Goal: Task Accomplishment & Management: Manage account settings

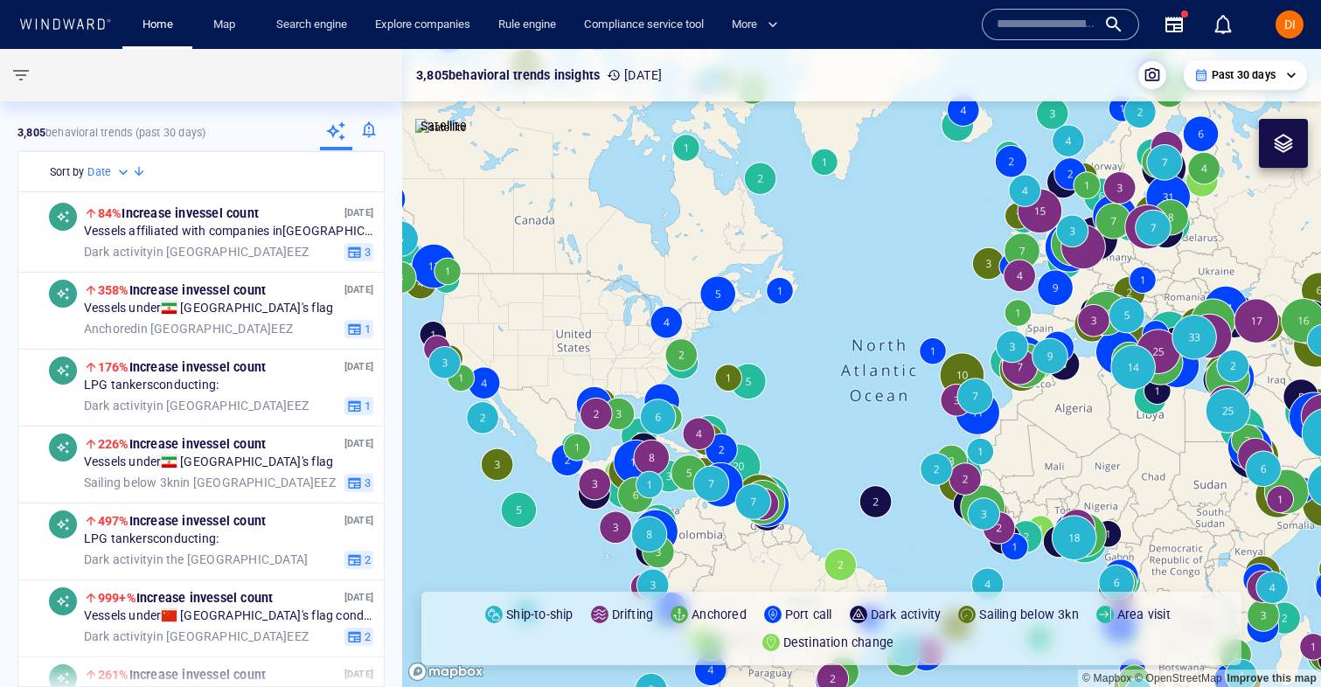
click at [371, 131] on div at bounding box center [368, 132] width 32 height 35
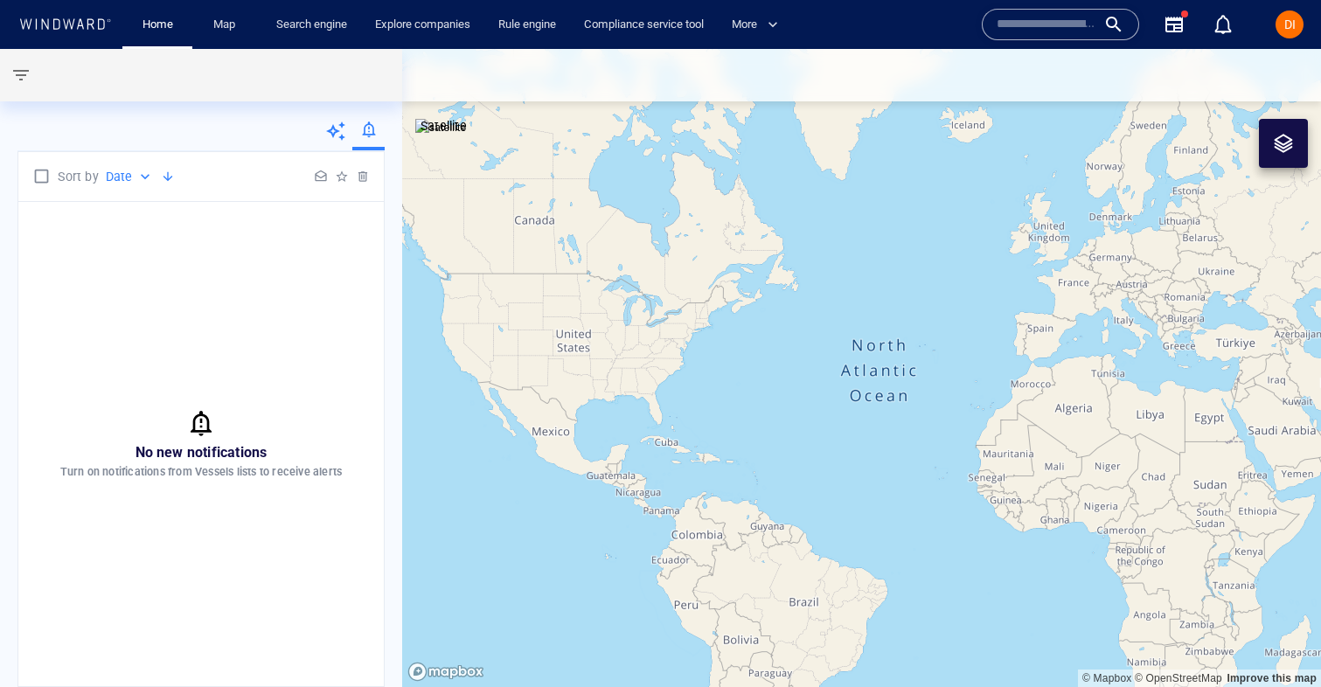
click at [338, 135] on icon at bounding box center [335, 131] width 21 height 21
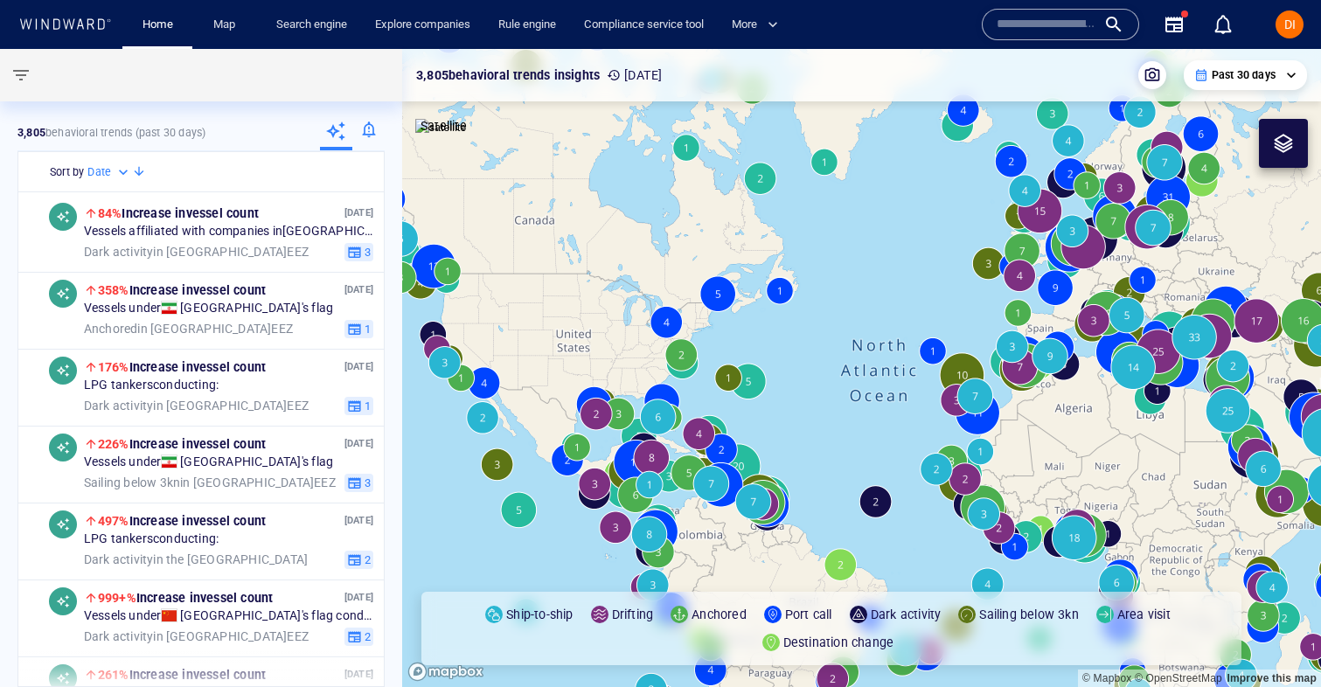
click at [368, 134] on div at bounding box center [368, 132] width 32 height 35
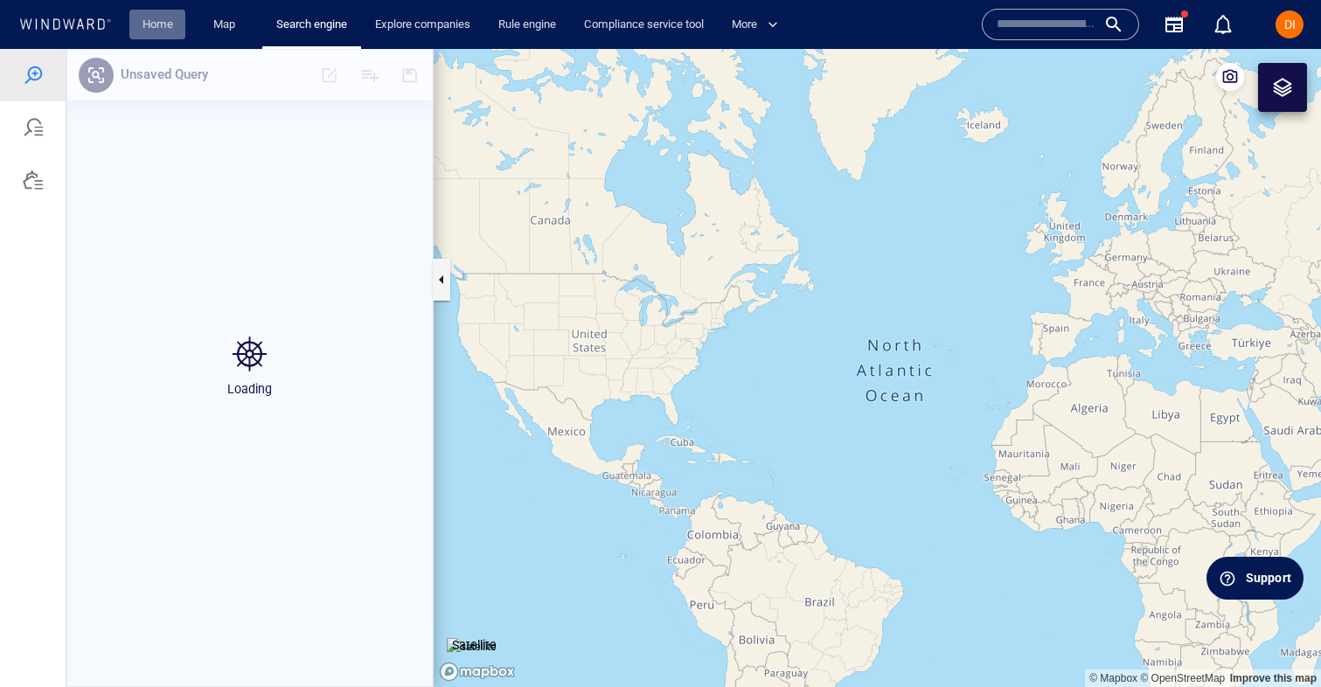
click at [164, 26] on link "Home" at bounding box center [157, 25] width 45 height 31
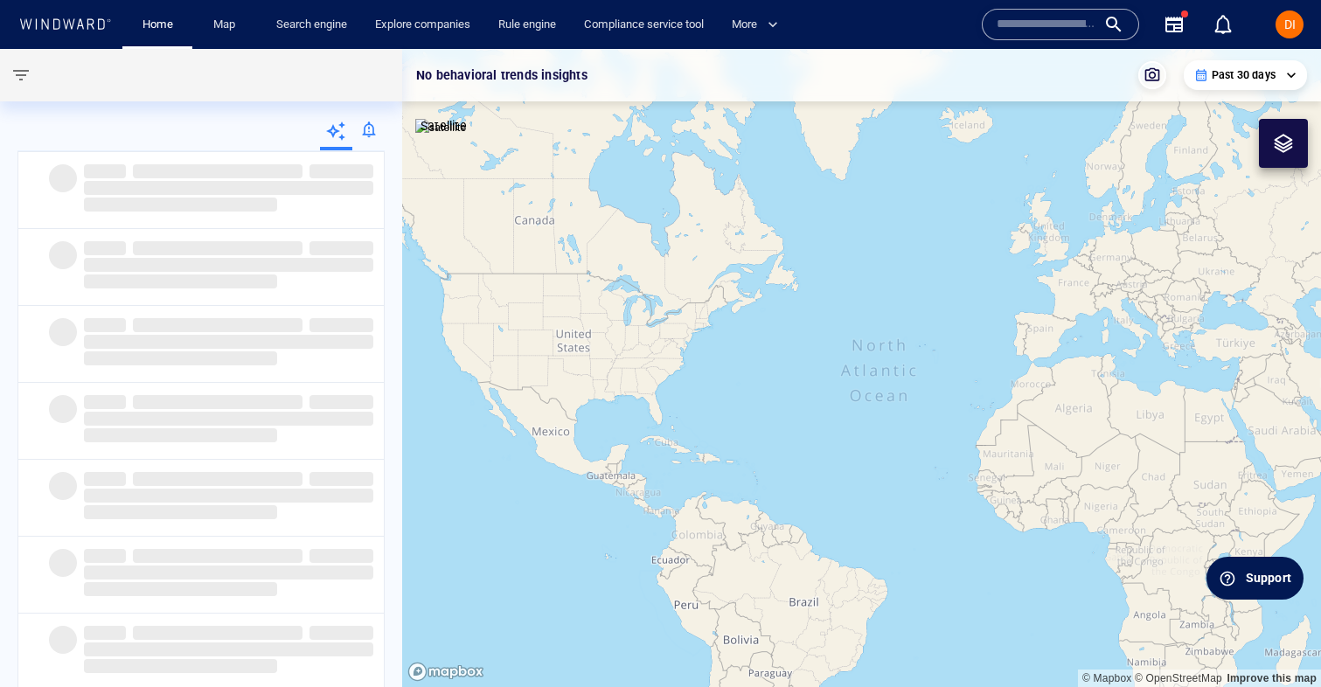
click at [367, 137] on div at bounding box center [368, 132] width 32 height 35
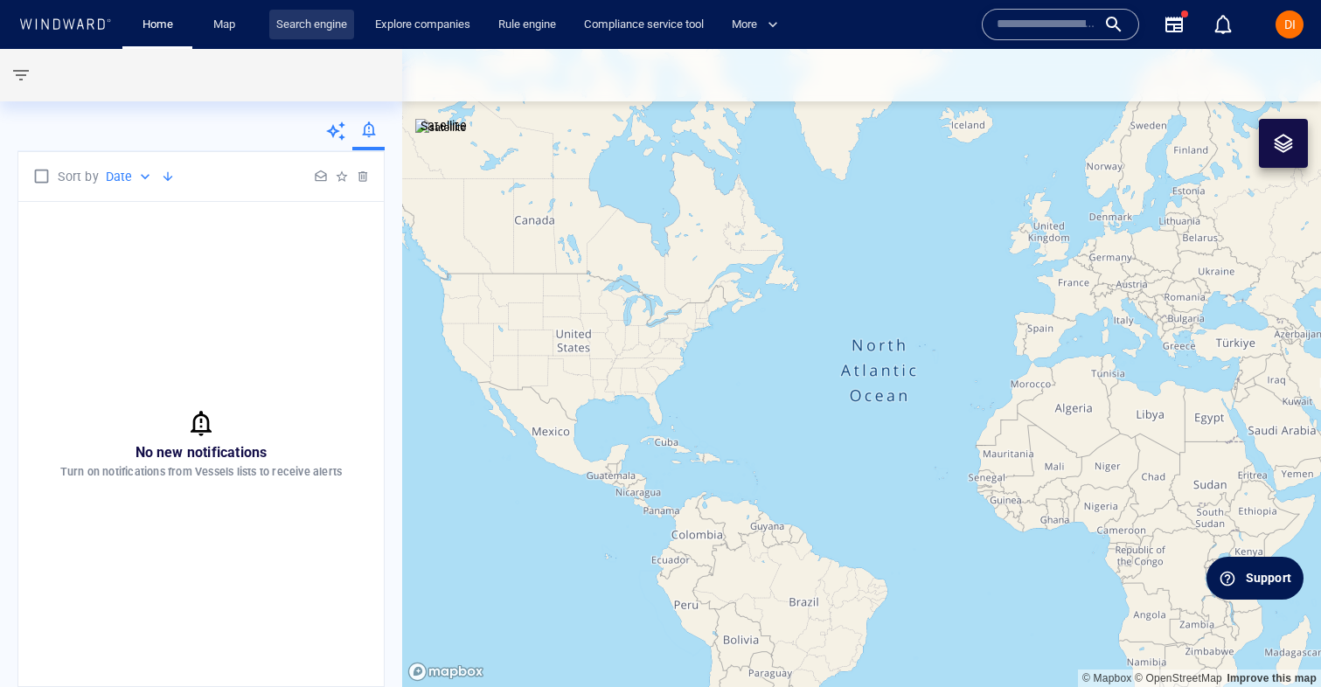
click at [338, 31] on link "Search engine" at bounding box center [311, 25] width 85 height 31
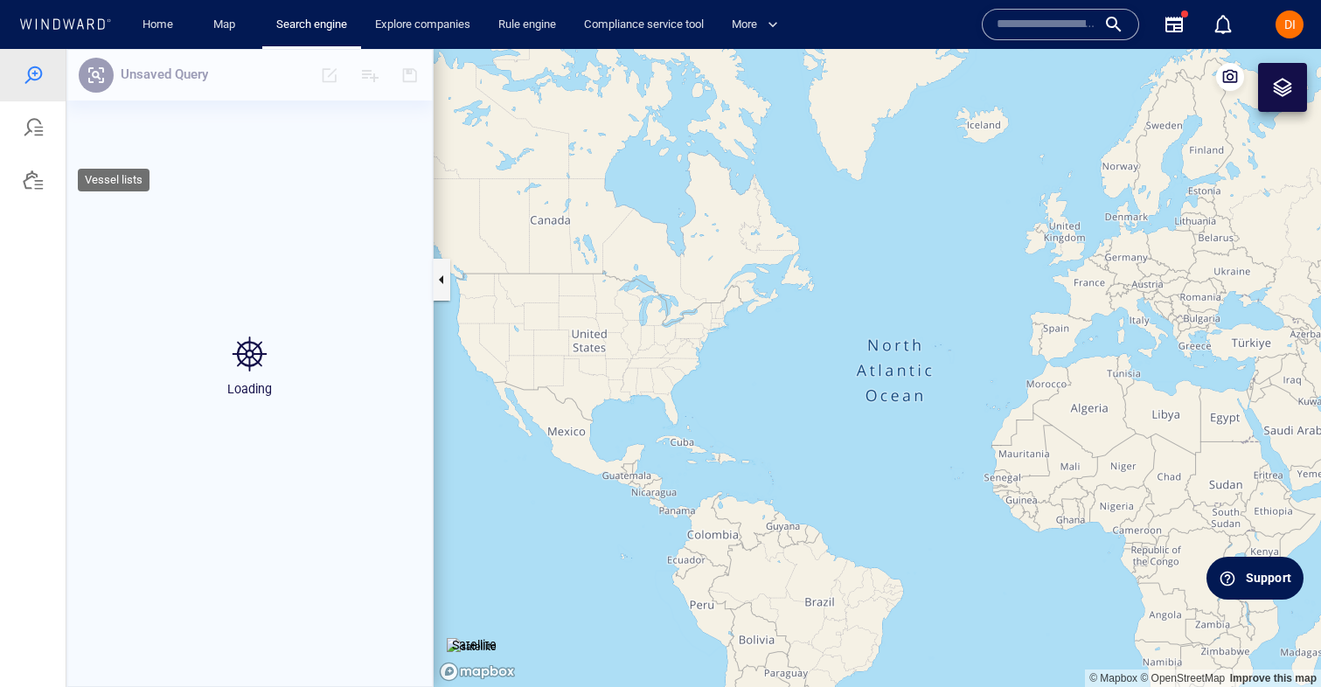
click at [50, 188] on div at bounding box center [33, 180] width 66 height 52
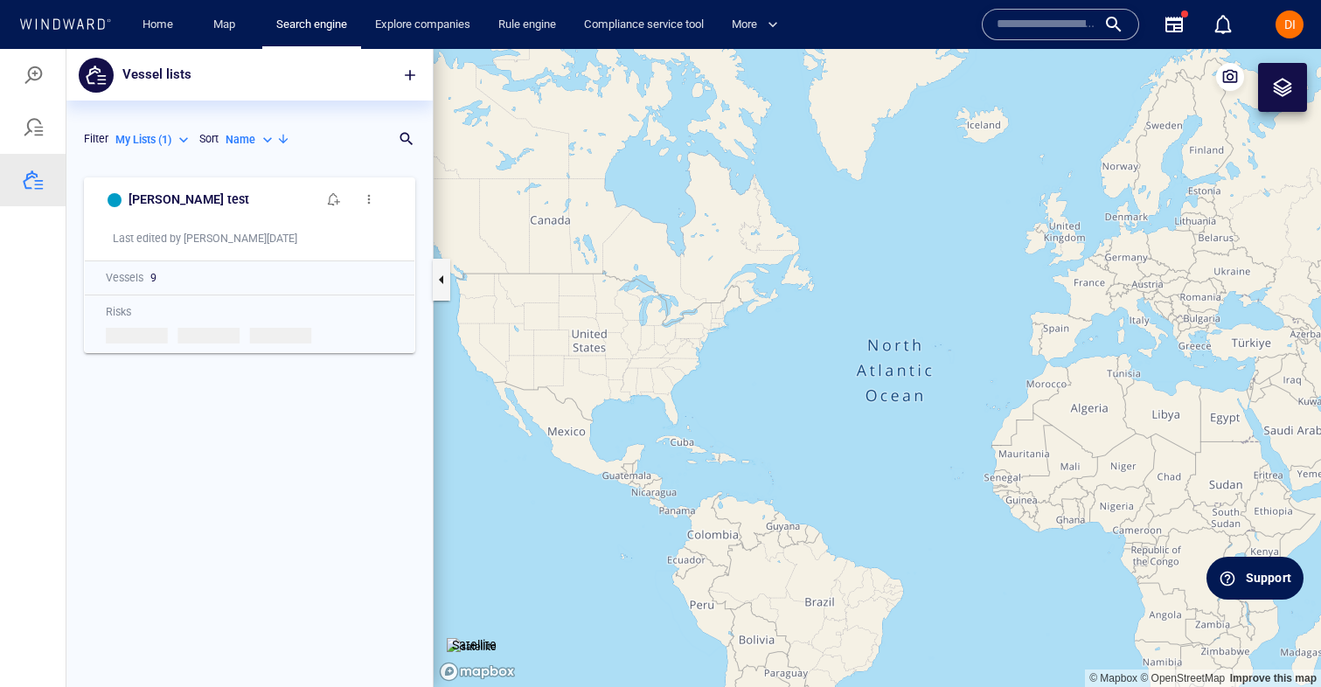
scroll to position [1, 1]
click at [142, 143] on p "My Lists ( 1 )" at bounding box center [143, 140] width 56 height 16
click at [174, 176] on li "All Lists ( 331 )" at bounding box center [170, 168] width 111 height 26
type input "***"
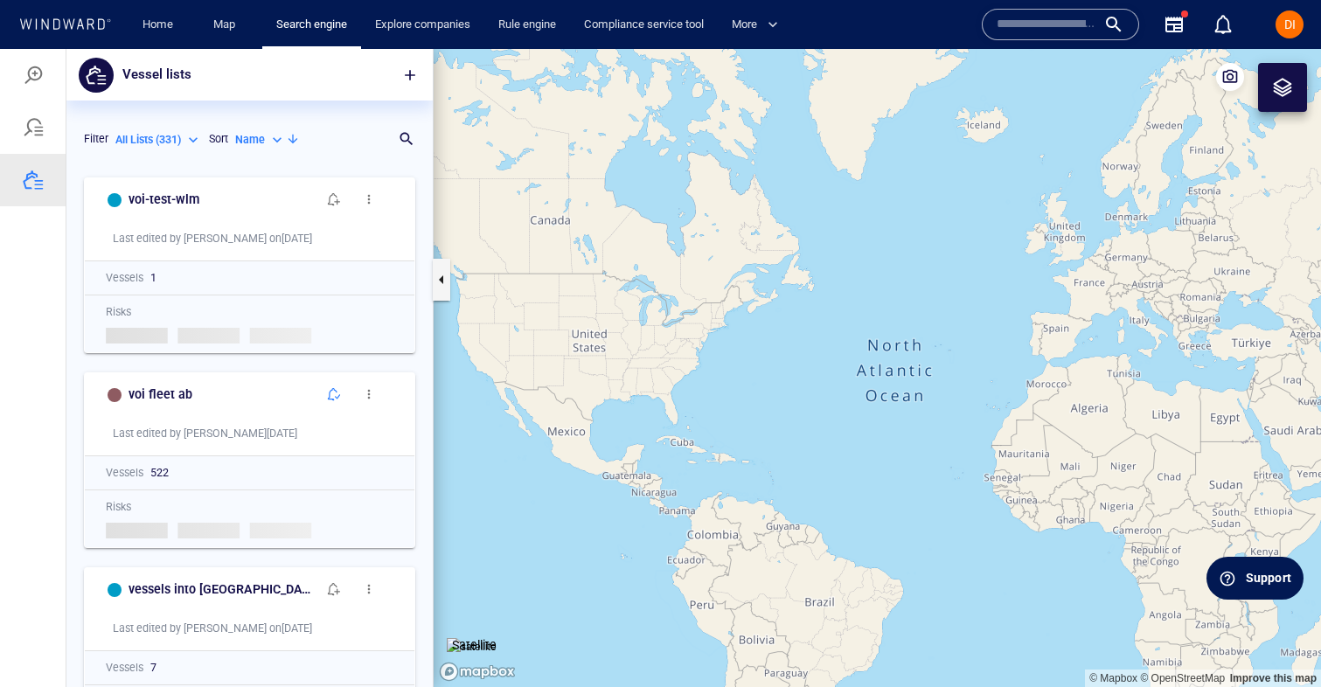
click at [260, 133] on p "Name" at bounding box center [250, 140] width 30 height 16
click at [275, 199] on p "Count" at bounding box center [267, 194] width 29 height 16
click at [250, 140] on p "Count" at bounding box center [249, 140] width 29 height 16
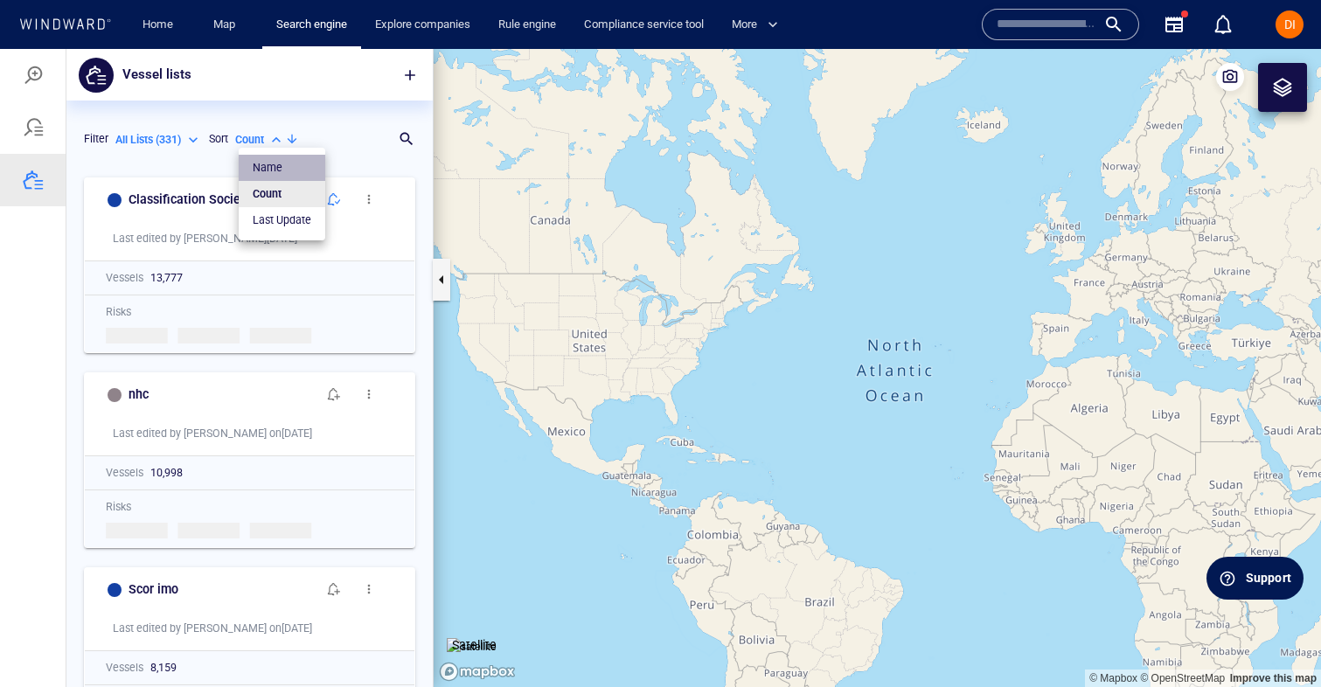
click at [270, 166] on p "Name" at bounding box center [268, 168] width 30 height 16
type input "****"
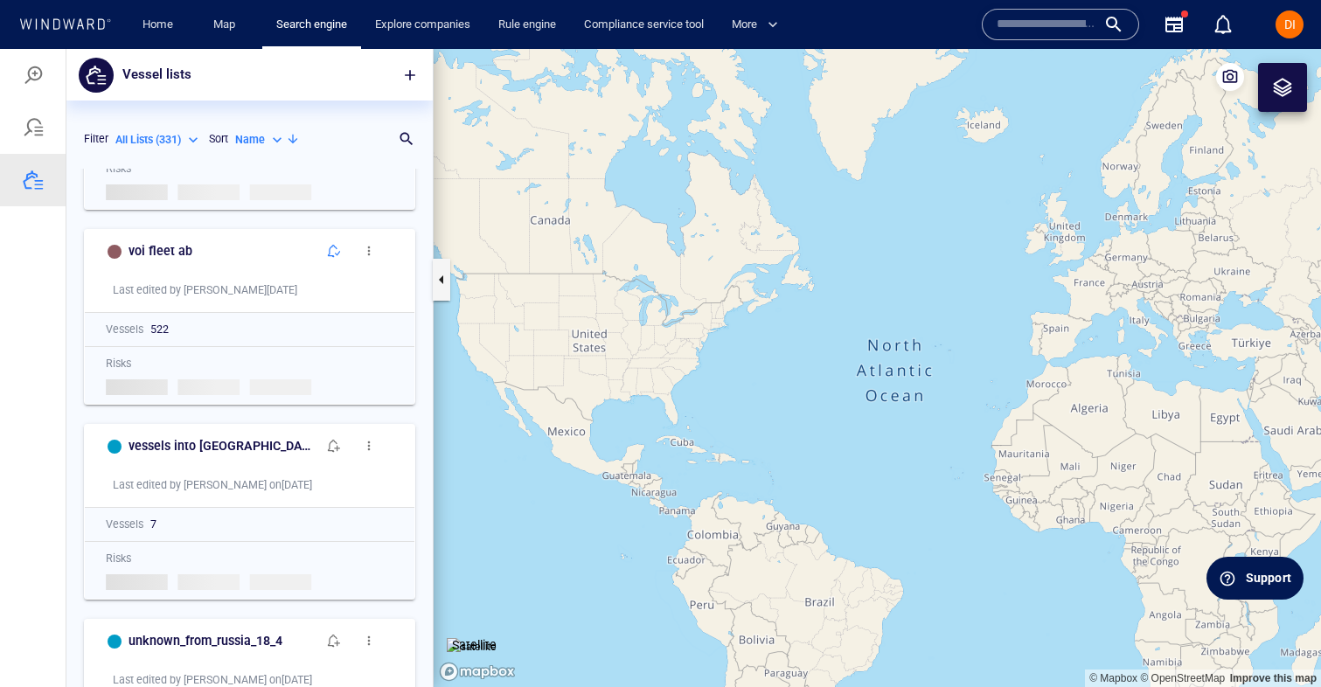
scroll to position [134, 0]
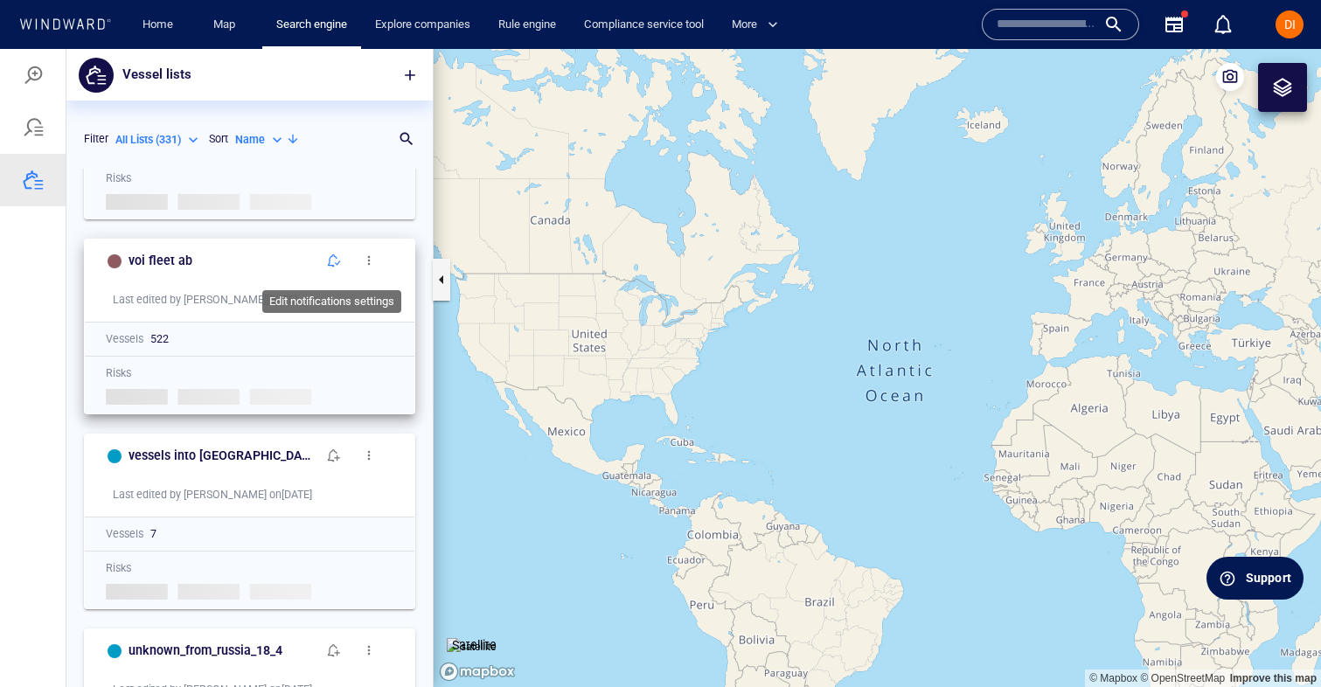
click at [343, 267] on button "button" at bounding box center [333, 260] width 35 height 35
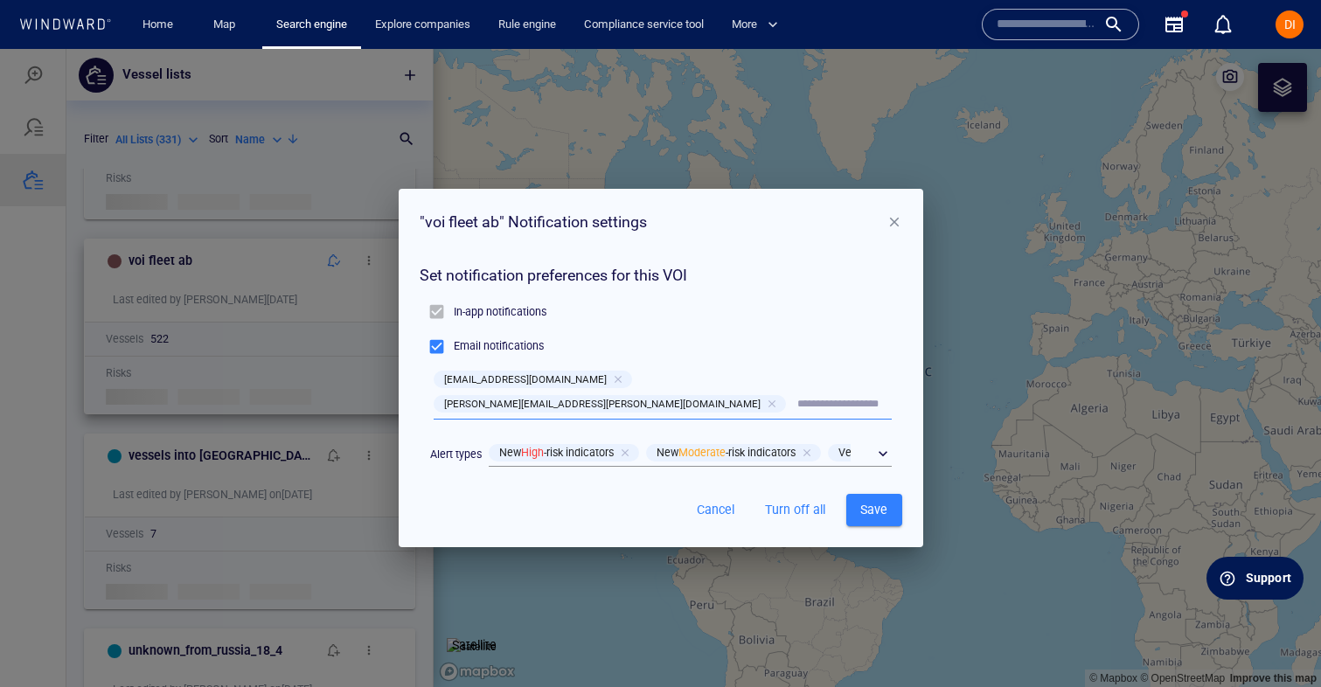
click at [538, 354] on p "Email notifications" at bounding box center [499, 346] width 90 height 16
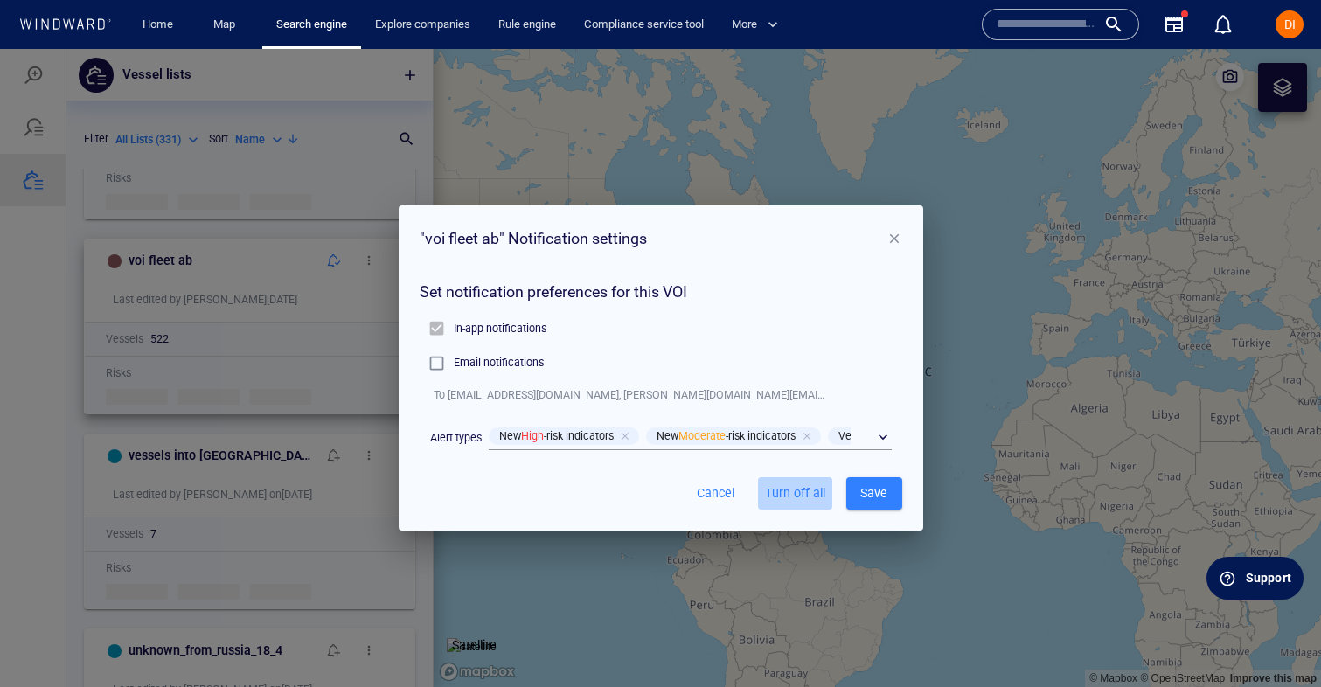
click at [808, 496] on span "Turn off all" at bounding box center [795, 493] width 60 height 22
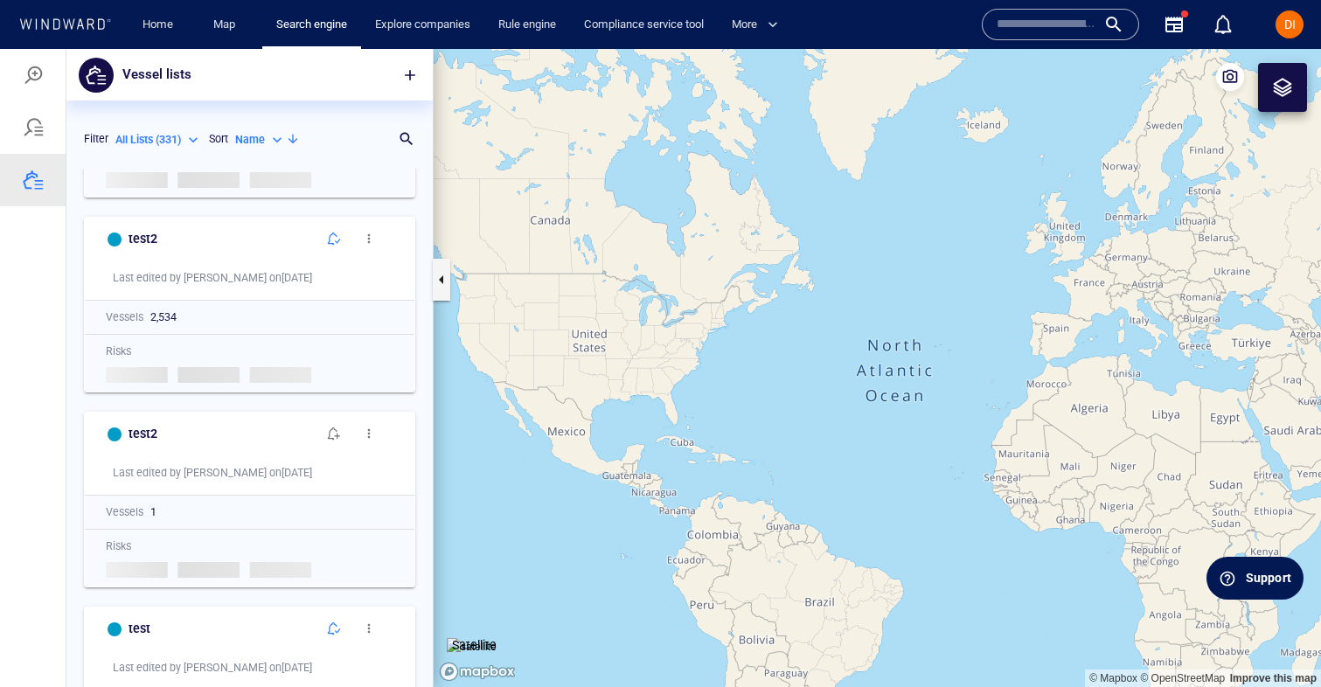
scroll to position [1326, 0]
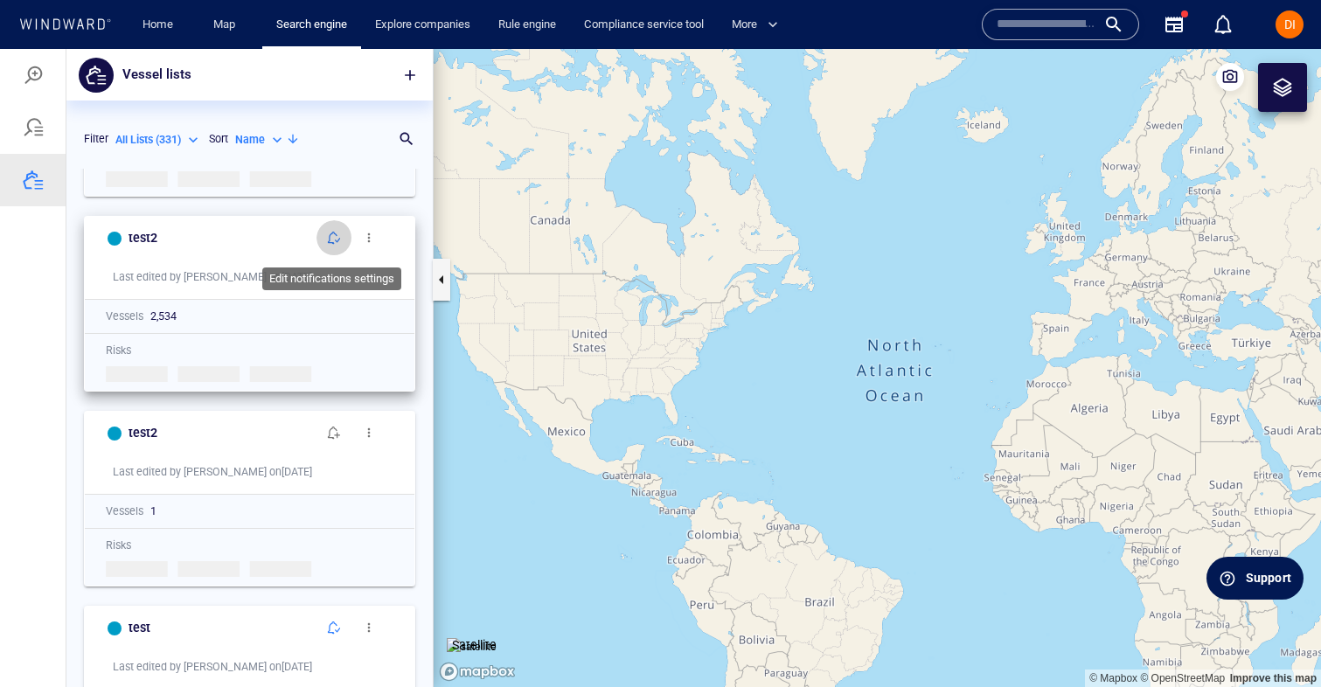
click at [338, 242] on span "button" at bounding box center [334, 238] width 14 height 14
click at [335, 239] on span "button" at bounding box center [334, 238] width 14 height 14
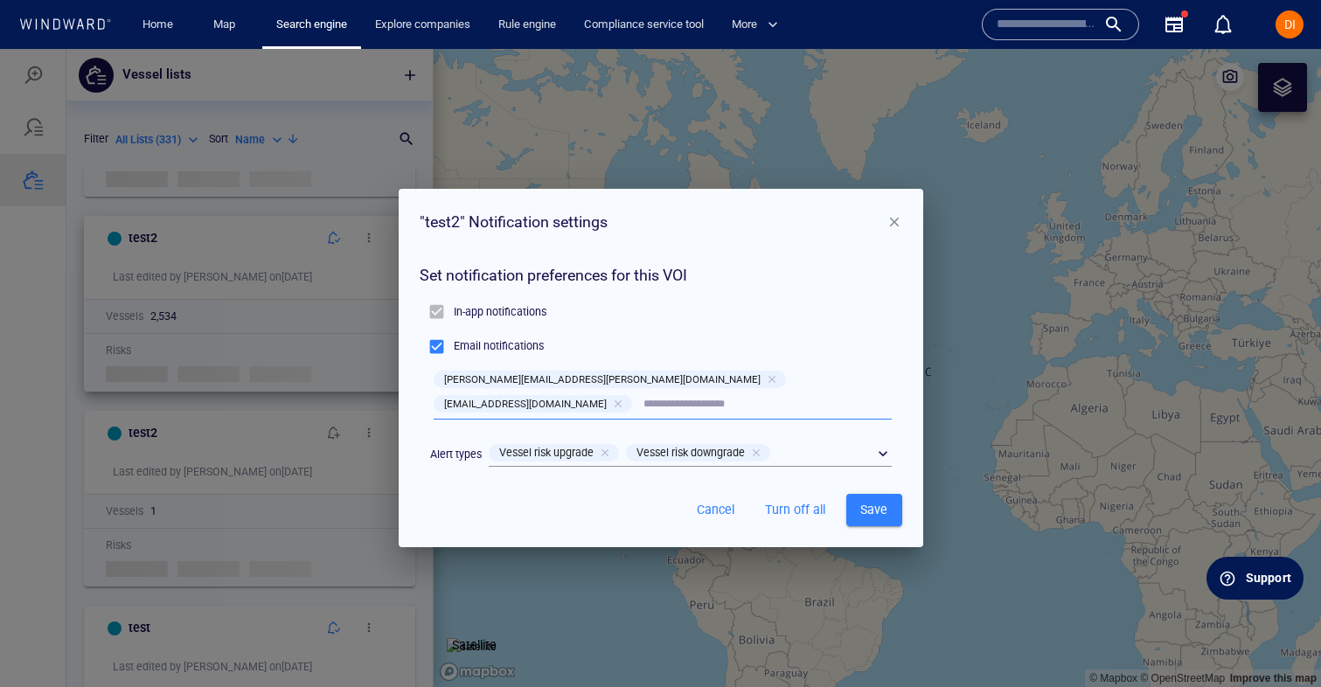
click at [888, 230] on span "button" at bounding box center [894, 222] width 16 height 16
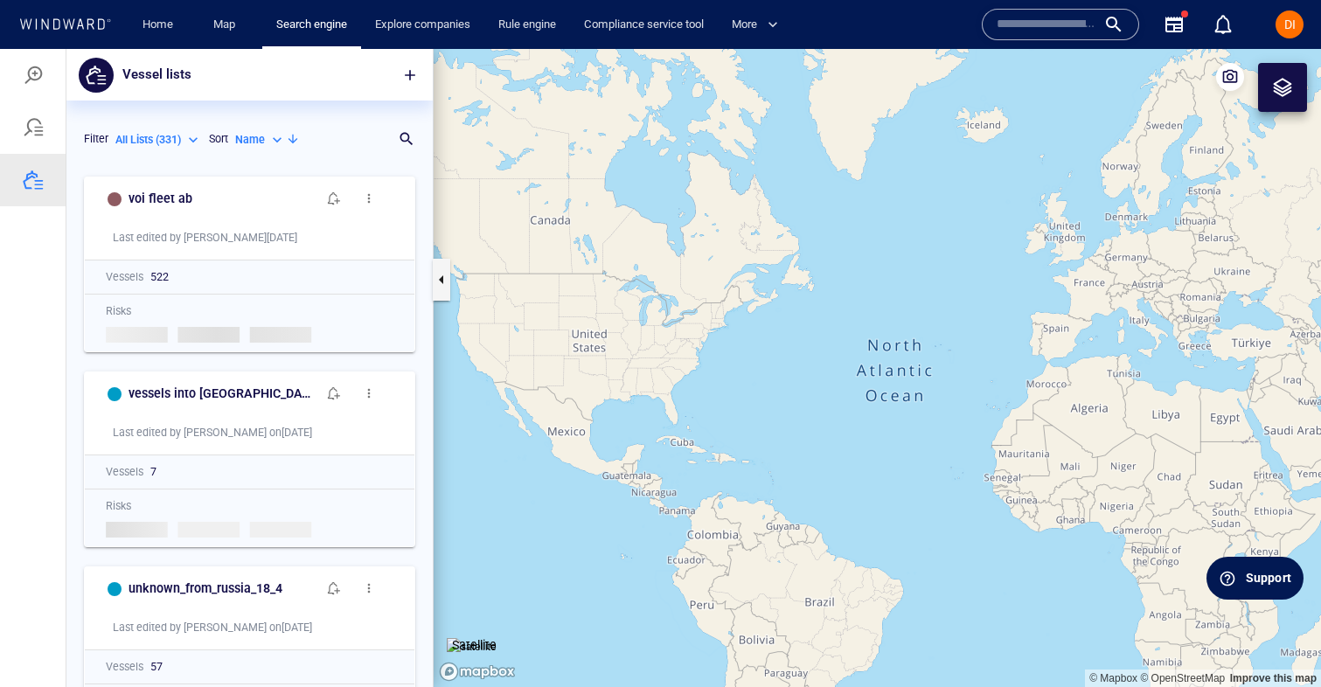
scroll to position [43, 0]
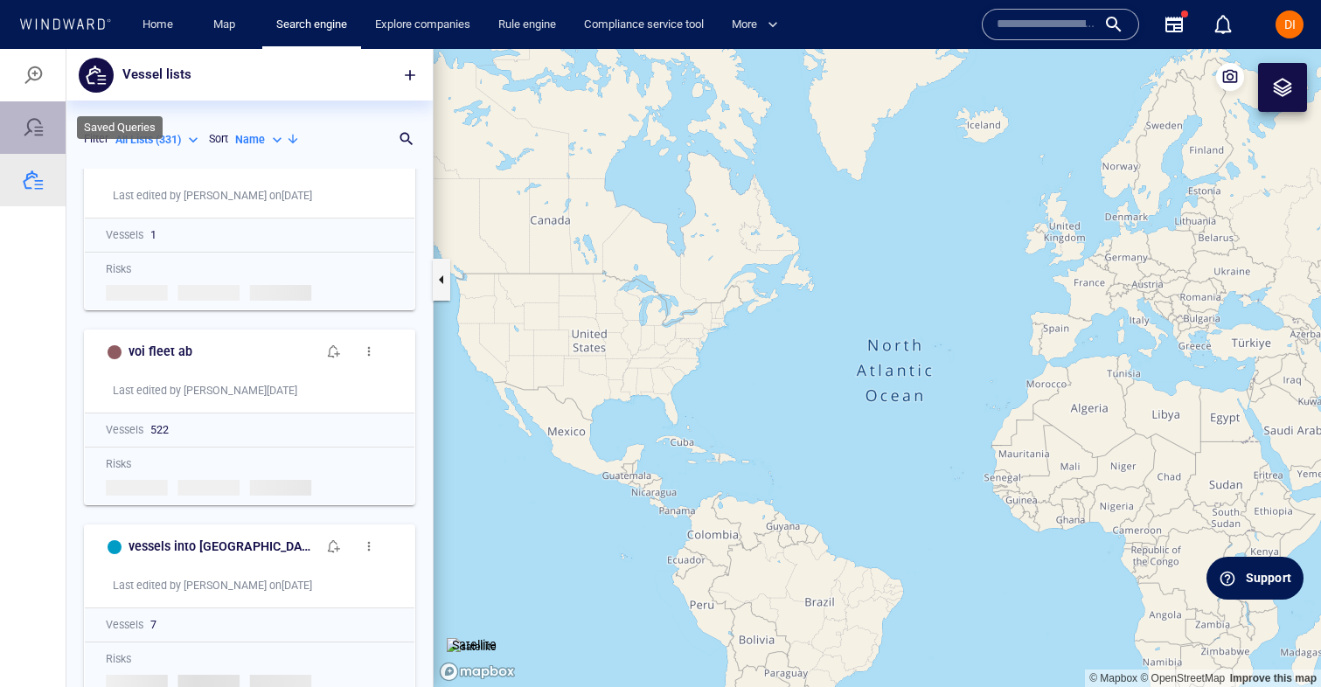
click at [45, 149] on div at bounding box center [33, 127] width 66 height 52
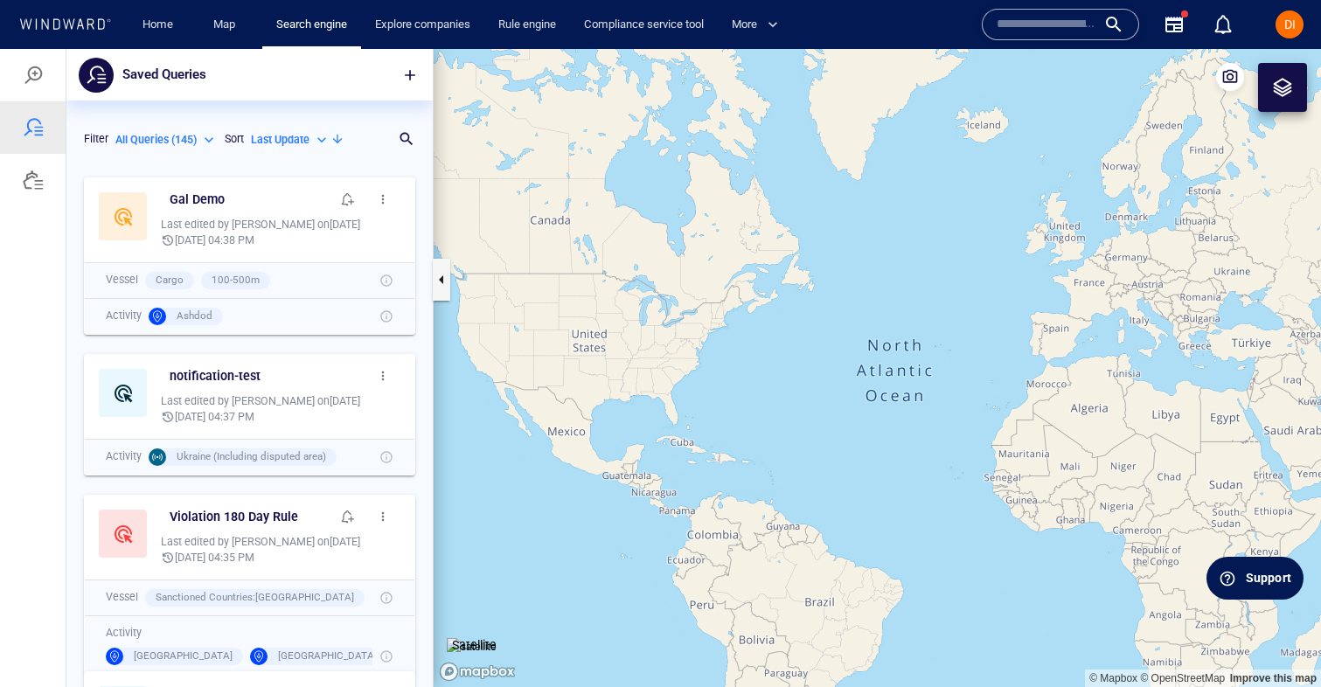
scroll to position [1, 1]
click at [34, 182] on div at bounding box center [33, 180] width 21 height 21
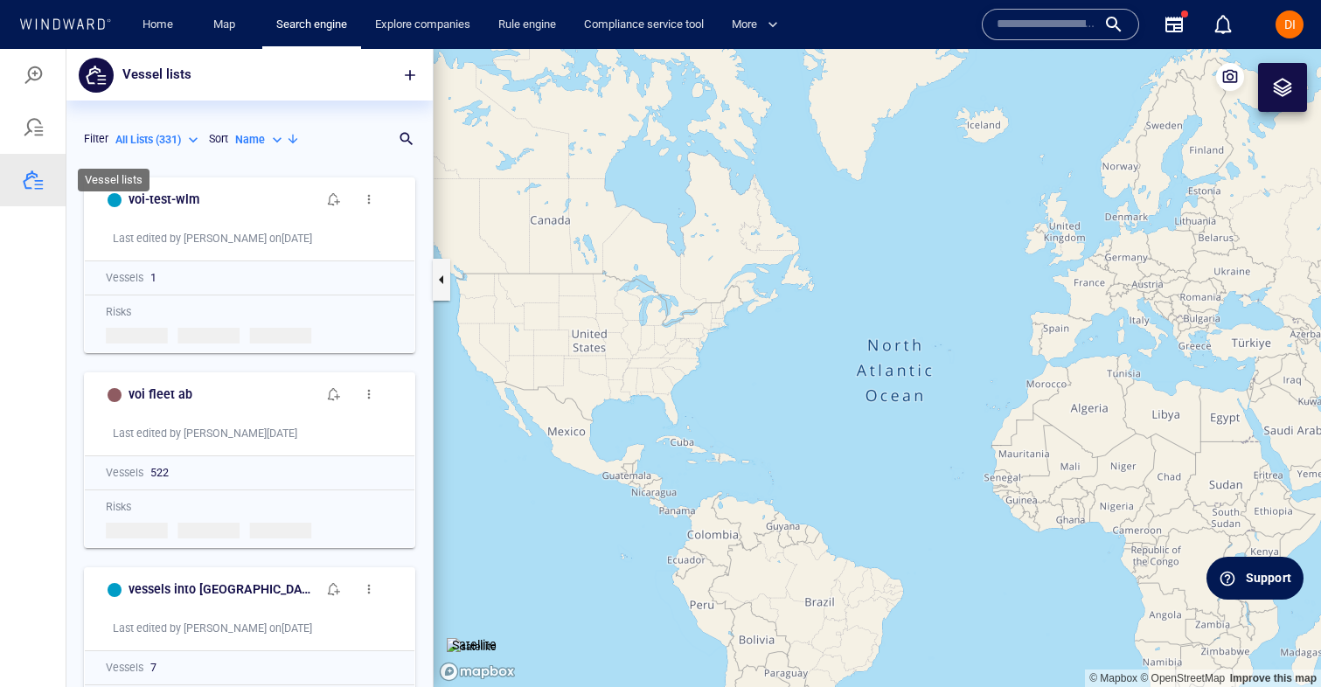
scroll to position [518, 366]
click at [41, 123] on div at bounding box center [33, 127] width 21 height 21
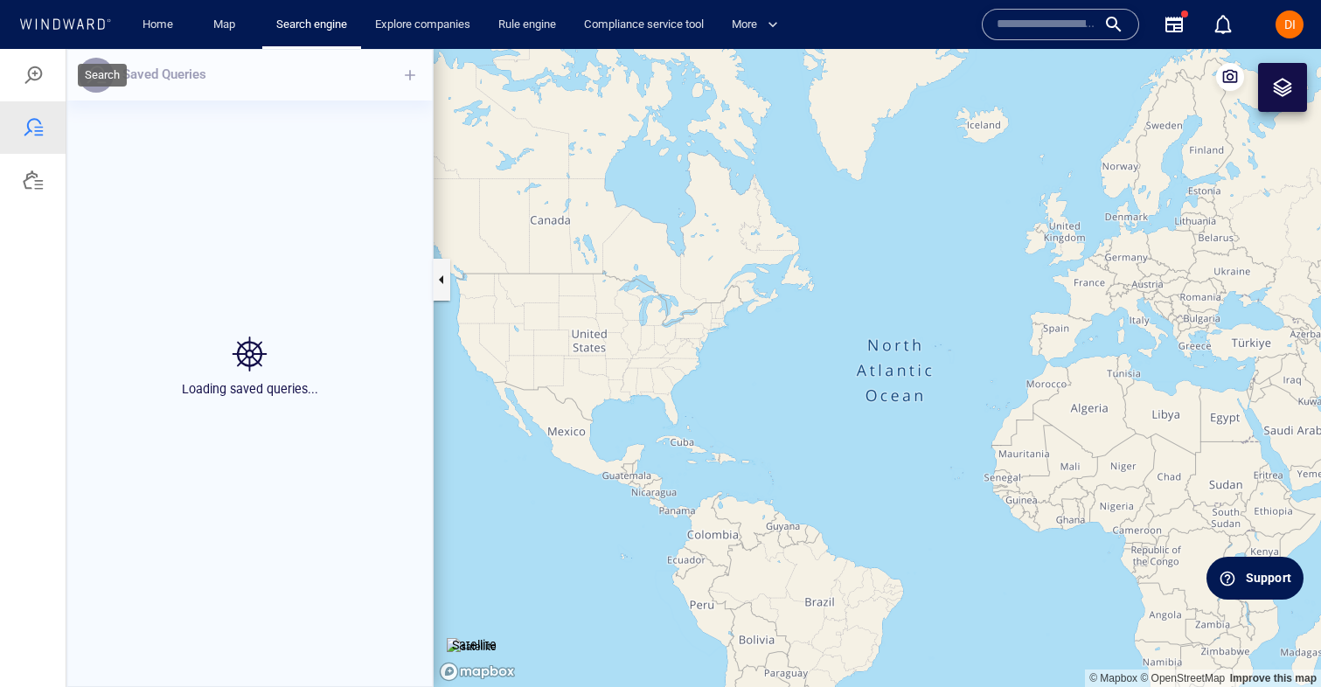
drag, startPoint x: 41, startPoint y: 84, endPoint x: 61, endPoint y: 56, distance: 34.4
click at [41, 84] on div at bounding box center [33, 75] width 21 height 21
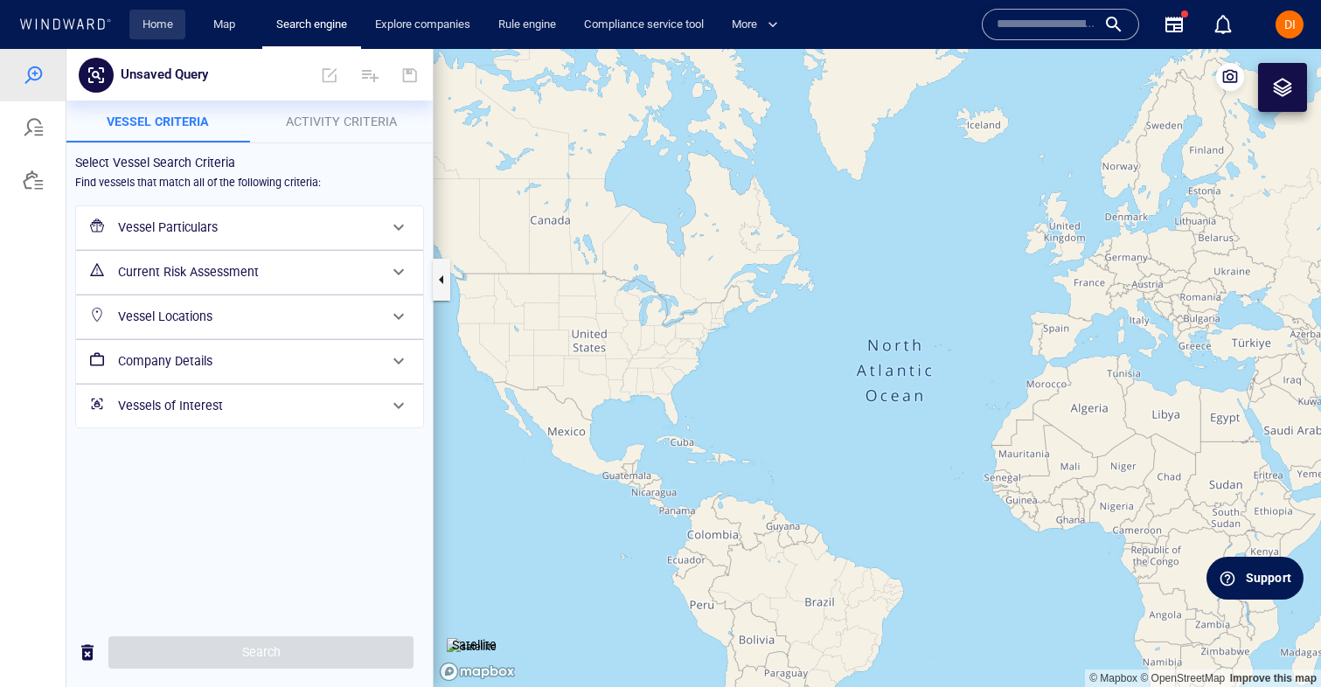
click at [178, 37] on link "Home" at bounding box center [157, 25] width 45 height 31
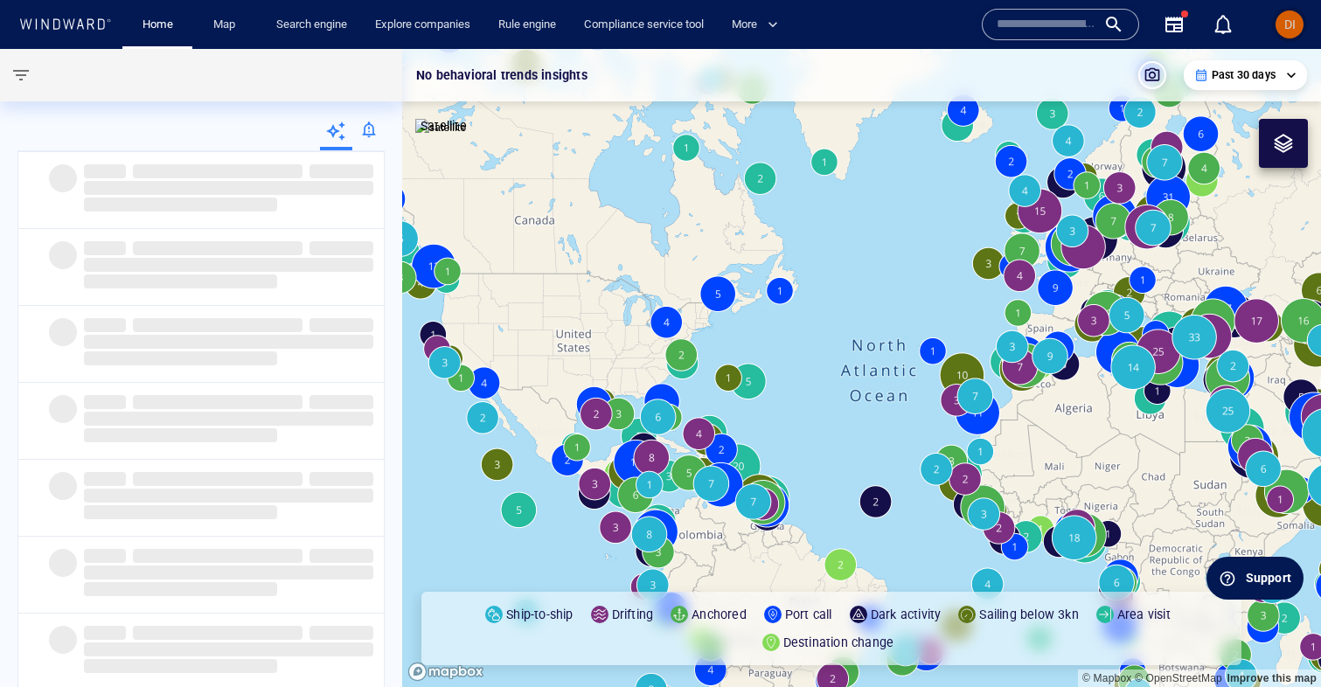
click at [1293, 17] on span "DI" at bounding box center [1289, 24] width 11 height 14
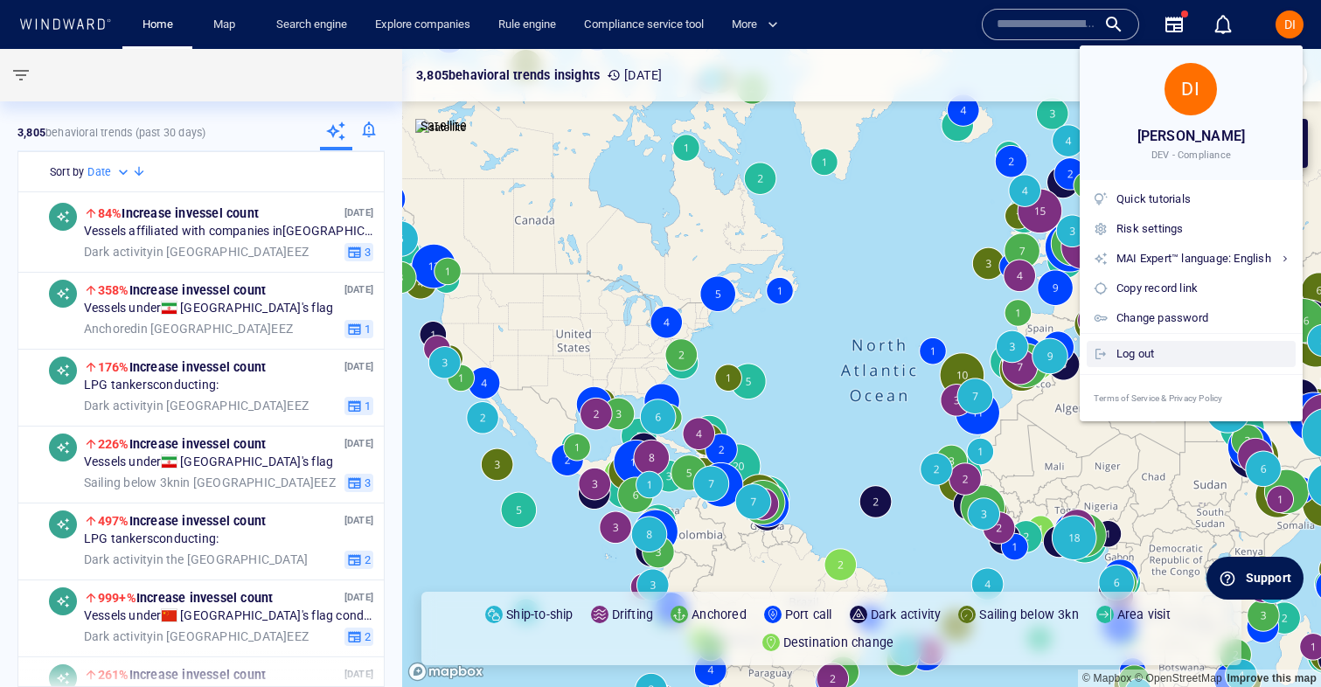
click at [1176, 358] on div "Log out" at bounding box center [1202, 353] width 172 height 19
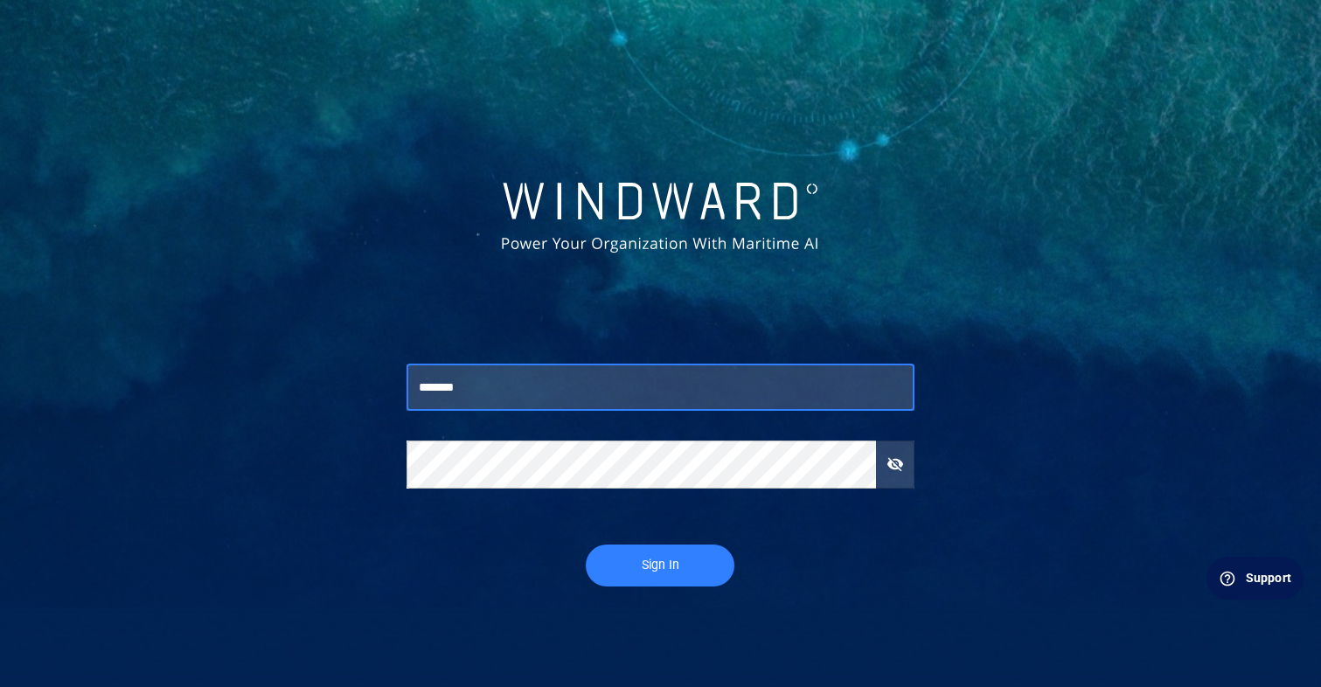
click at [600, 386] on input "*******" at bounding box center [659, 387] width 507 height 47
type input "**********"
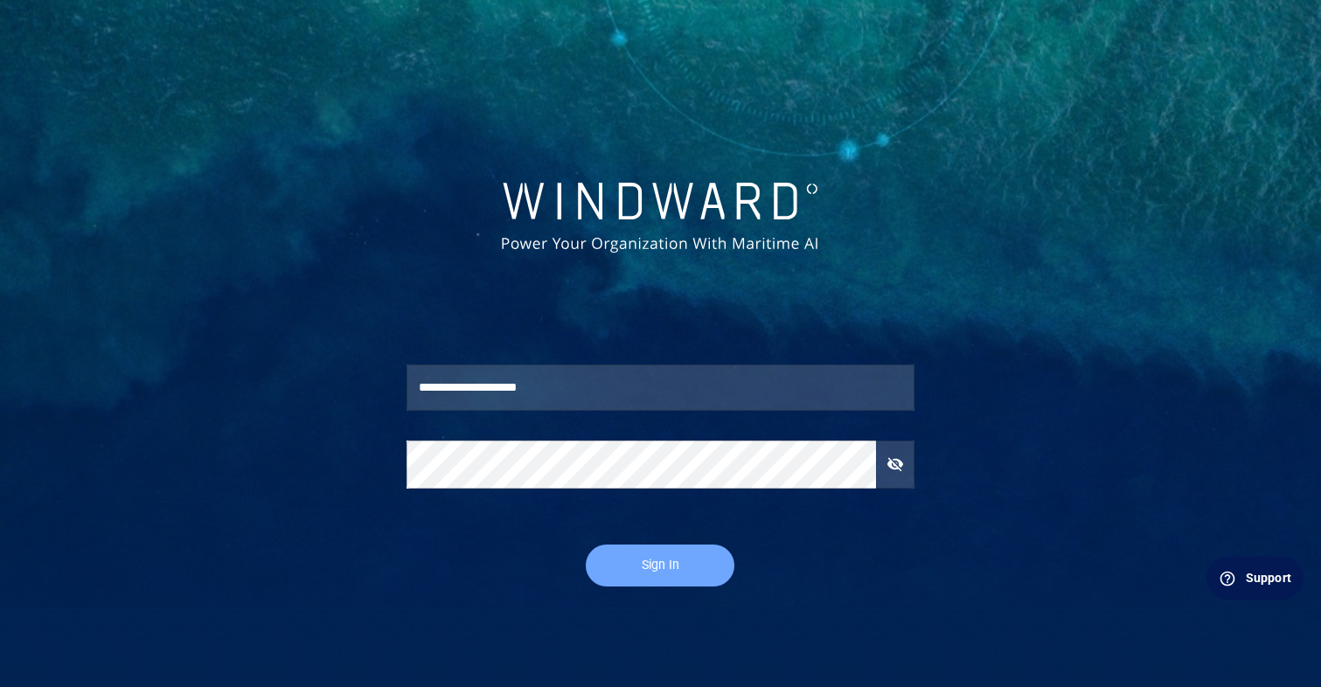
click at [644, 572] on span "Sign In" at bounding box center [660, 565] width 114 height 22
